Goal: Navigation & Orientation: Find specific page/section

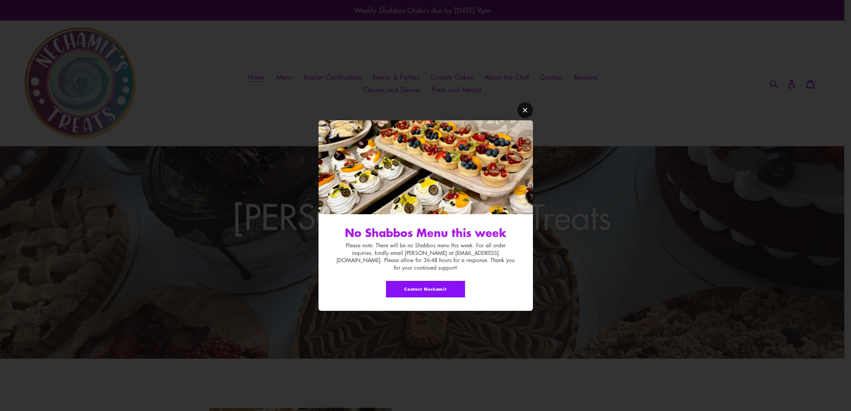
click at [521, 114] on link "Modal window" at bounding box center [525, 110] width 16 height 16
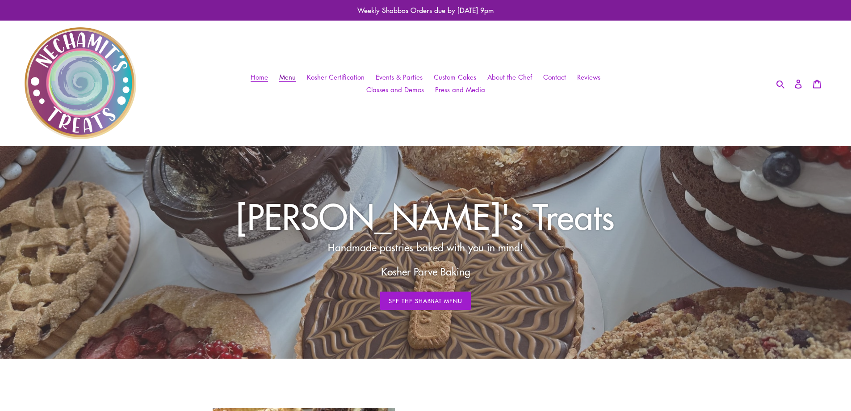
click at [286, 80] on span "Menu" at bounding box center [287, 76] width 17 height 9
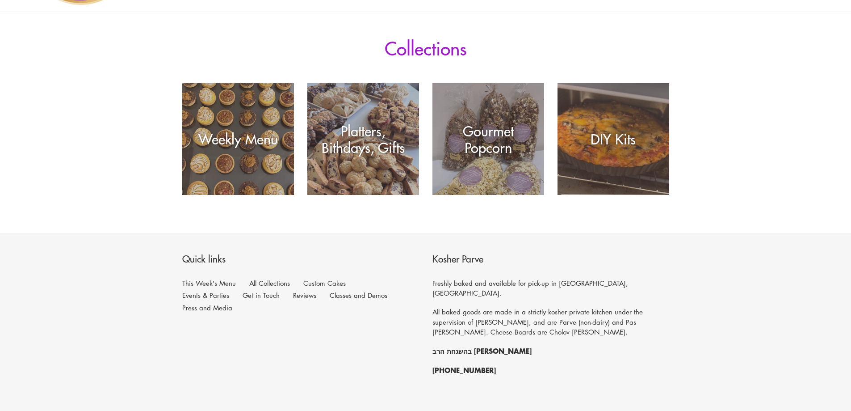
scroll to position [199, 0]
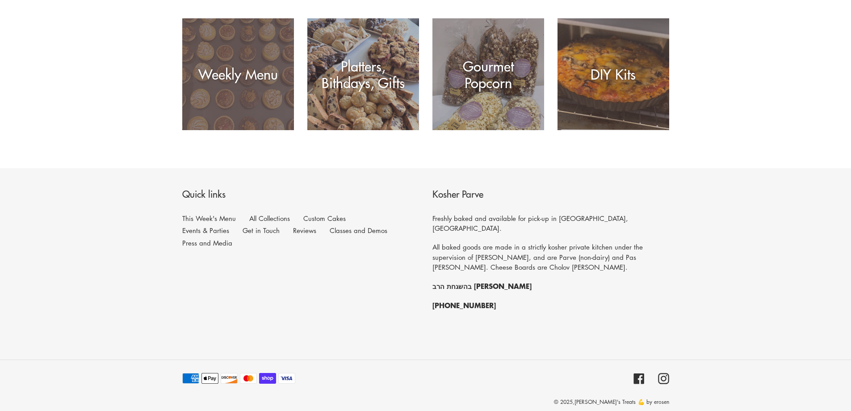
click at [247, 130] on div "Weekly Menu" at bounding box center [238, 130] width 112 height 0
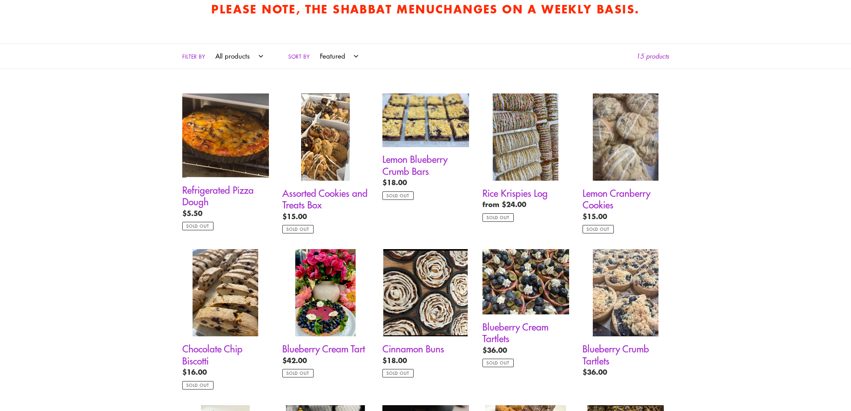
scroll to position [402, 0]
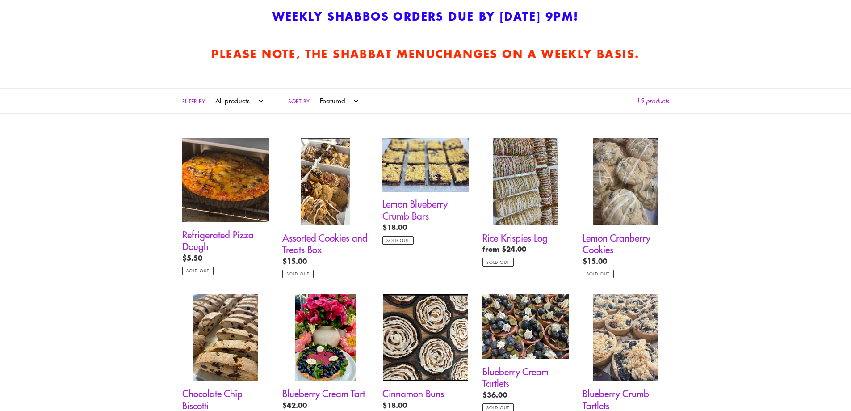
click at [168, 114] on div "Collection: Weekly Menu Freshly baked pastries and desserts for your Shabbat ta…" at bounding box center [425, 167] width 851 height 846
